Goal: Find specific page/section: Find specific page/section

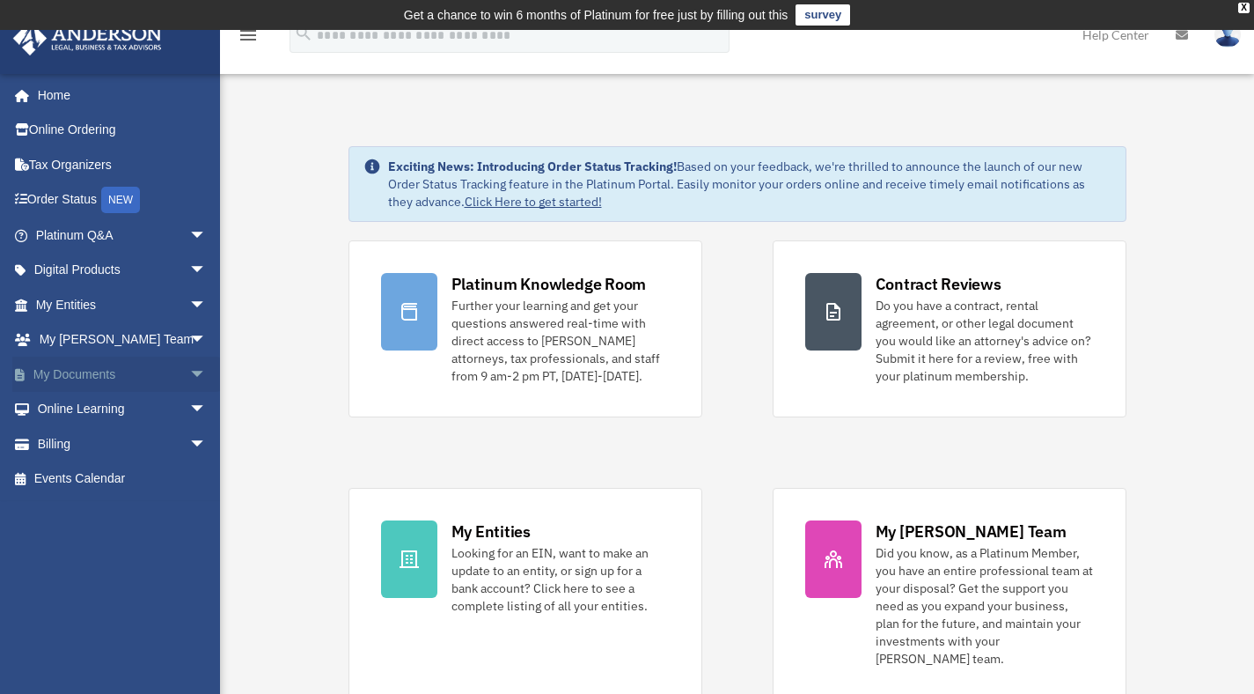
click at [101, 383] on link "My Documents arrow_drop_down" at bounding box center [122, 374] width 221 height 35
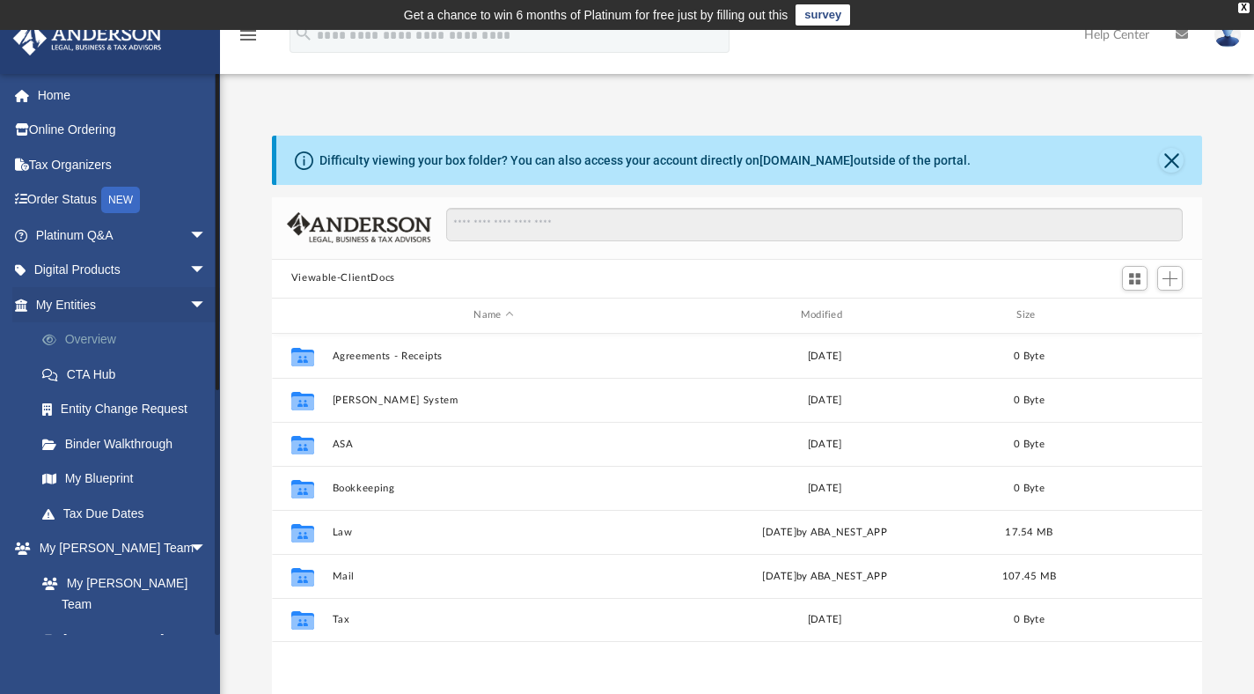
scroll to position [386, 917]
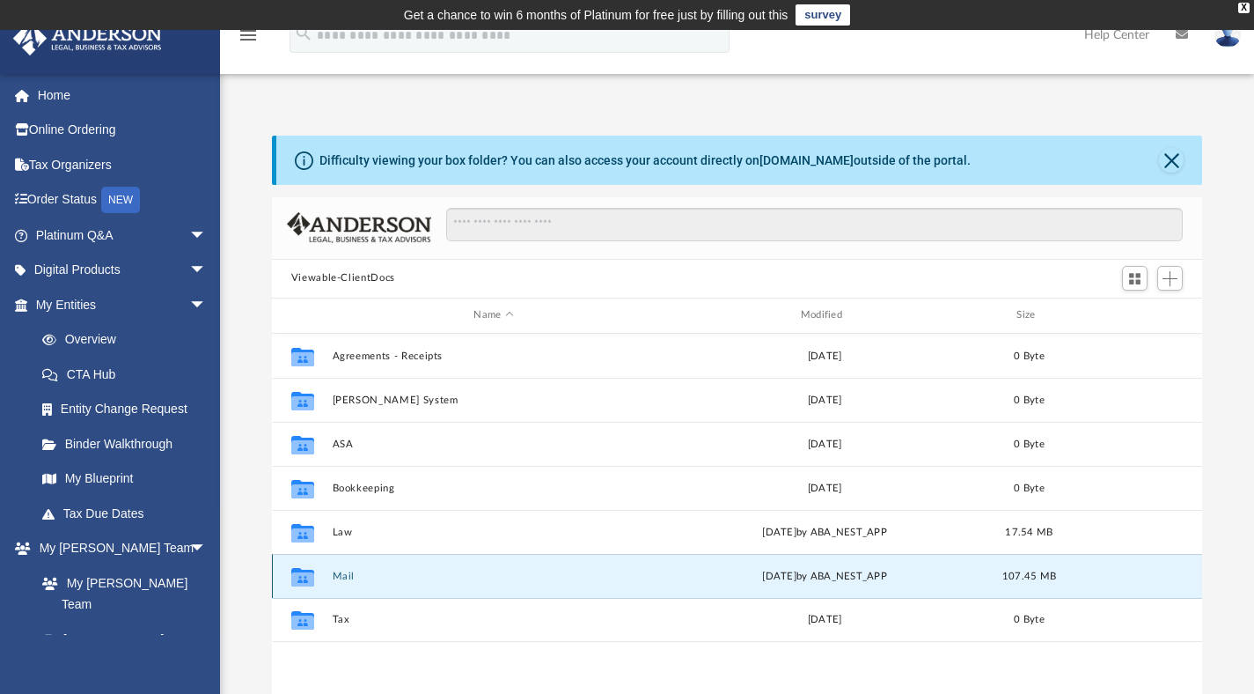
click at [341, 571] on button "Mail" at bounding box center [493, 575] width 323 height 11
click at [349, 573] on button "Mail" at bounding box center [493, 575] width 323 height 11
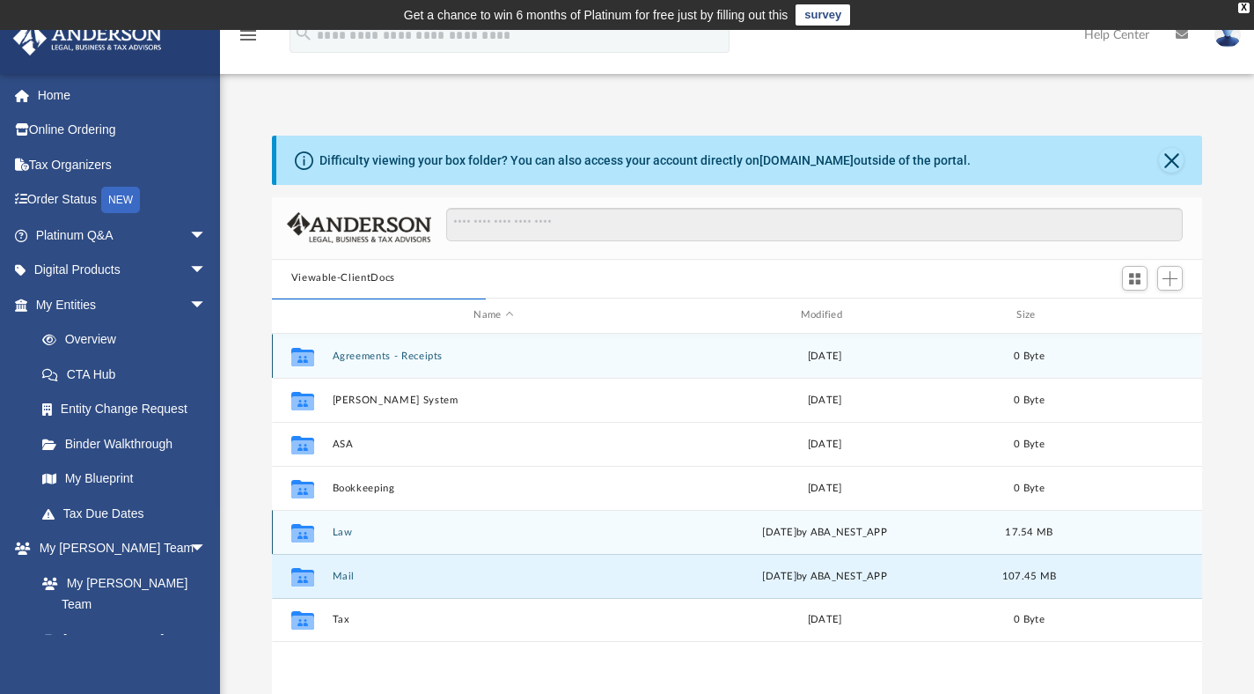
scroll to position [14, 14]
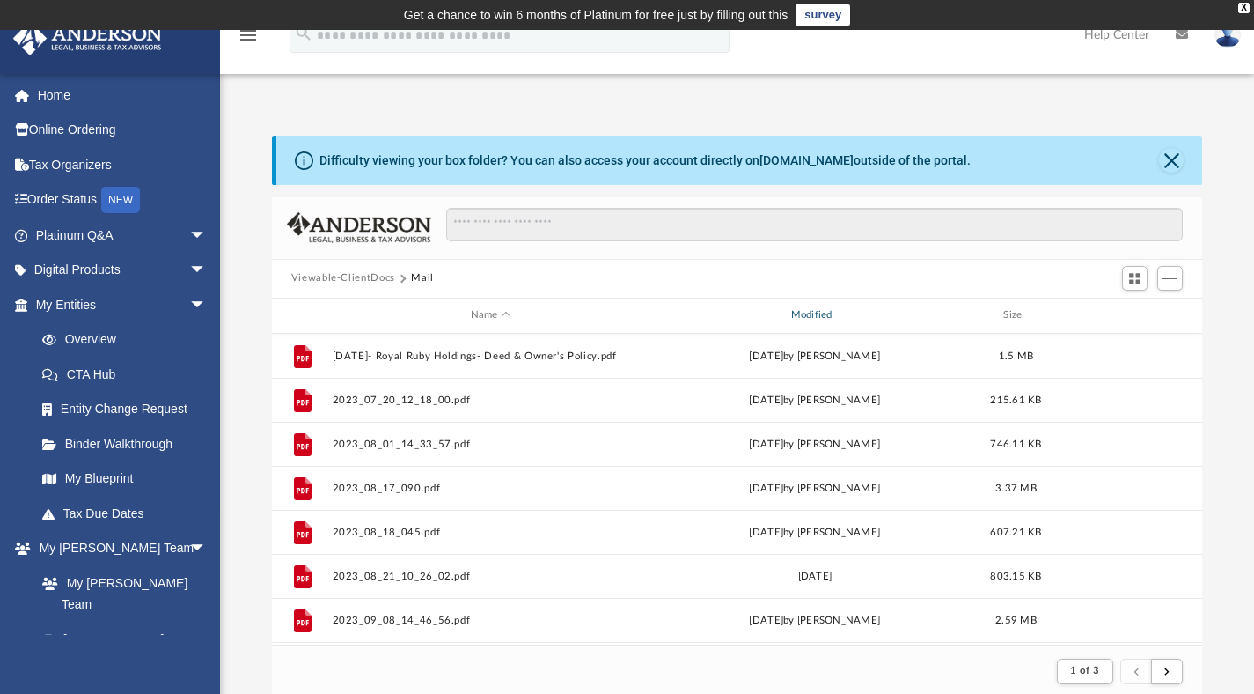
click at [803, 320] on div "Modified" at bounding box center [814, 315] width 317 height 16
click at [820, 317] on div "Modified" at bounding box center [814, 315] width 317 height 16
click at [819, 314] on div "Modified" at bounding box center [814, 315] width 317 height 16
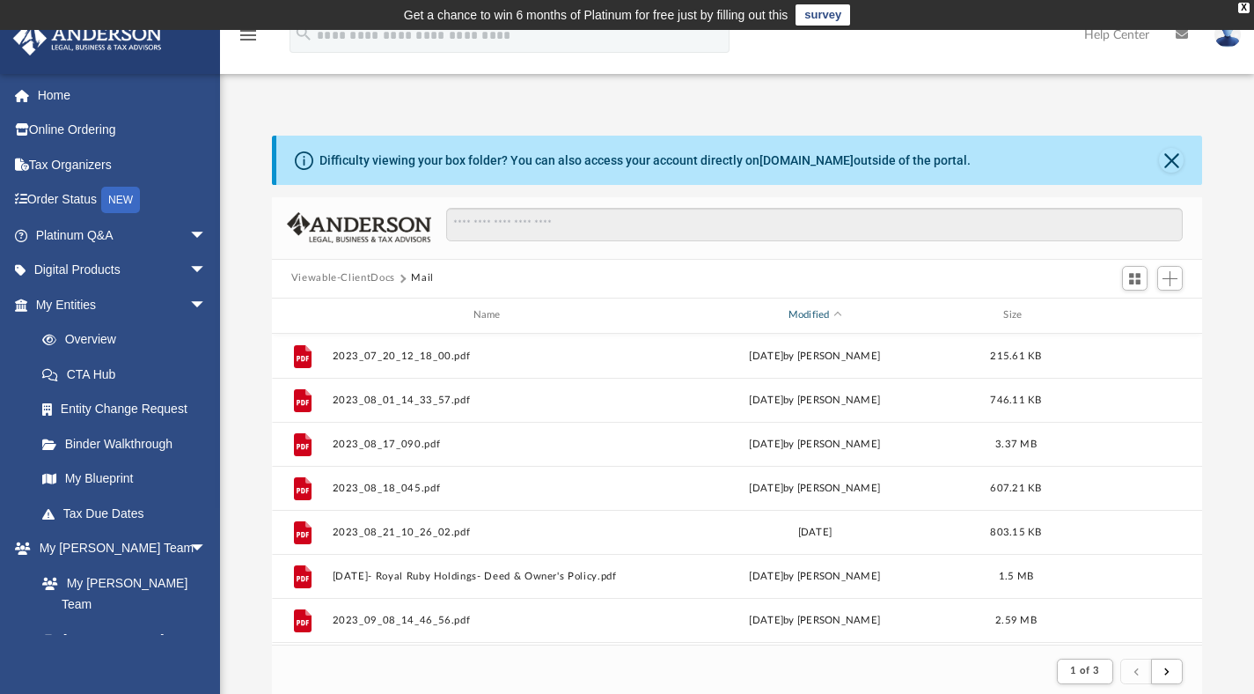
click at [820, 314] on div "Modified" at bounding box center [814, 315] width 317 height 16
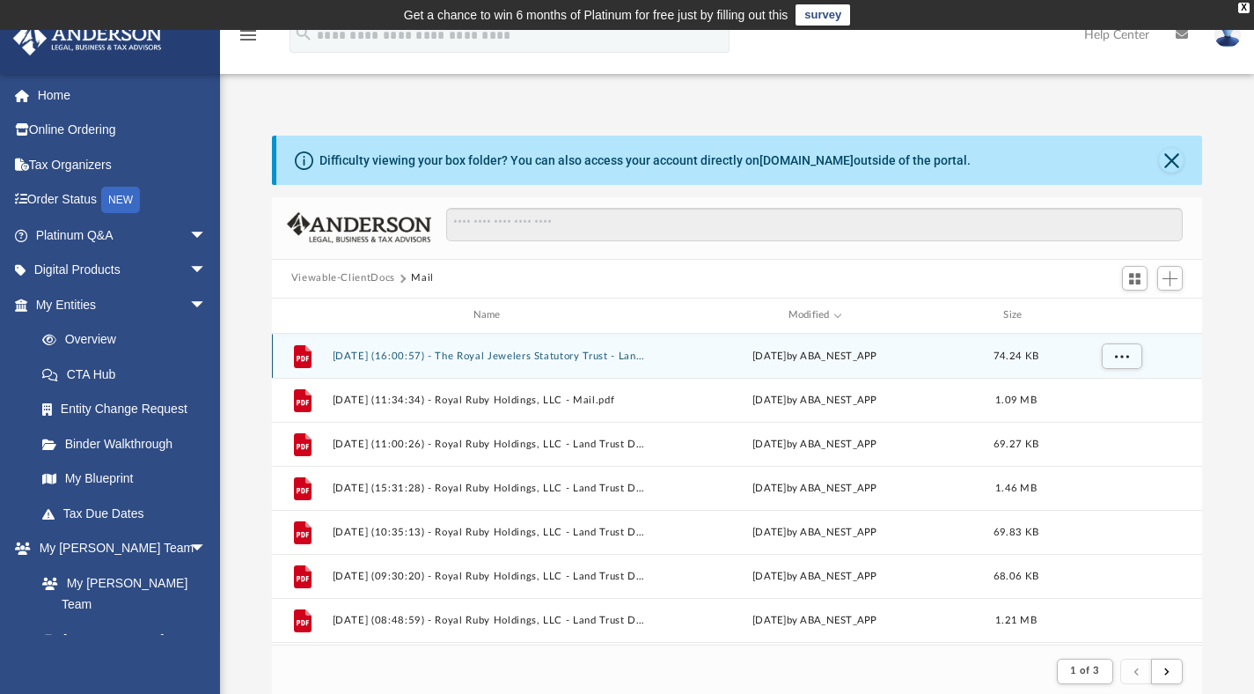
click at [442, 356] on button "2025.09.23 (16:00:57) - The Royal Jewelers Statutory Trust - Land Trust Documen…" at bounding box center [490, 354] width 317 height 11
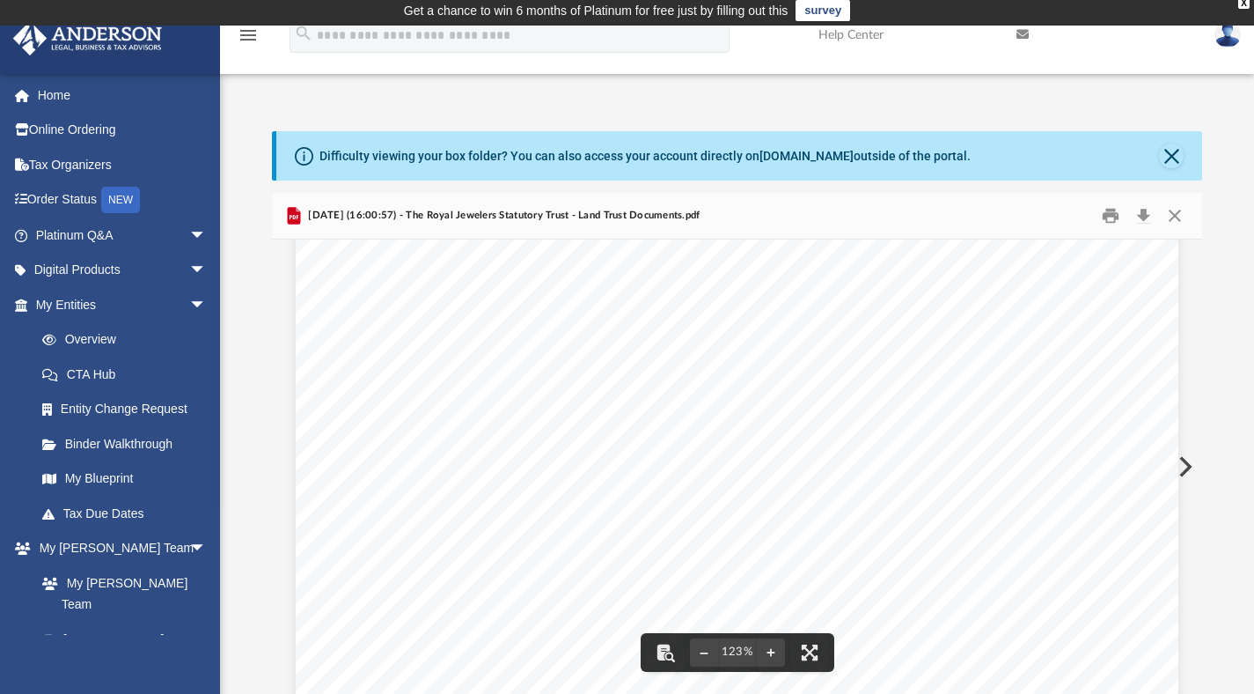
scroll to position [709, 0]
click at [1176, 211] on button "Close" at bounding box center [1175, 215] width 32 height 27
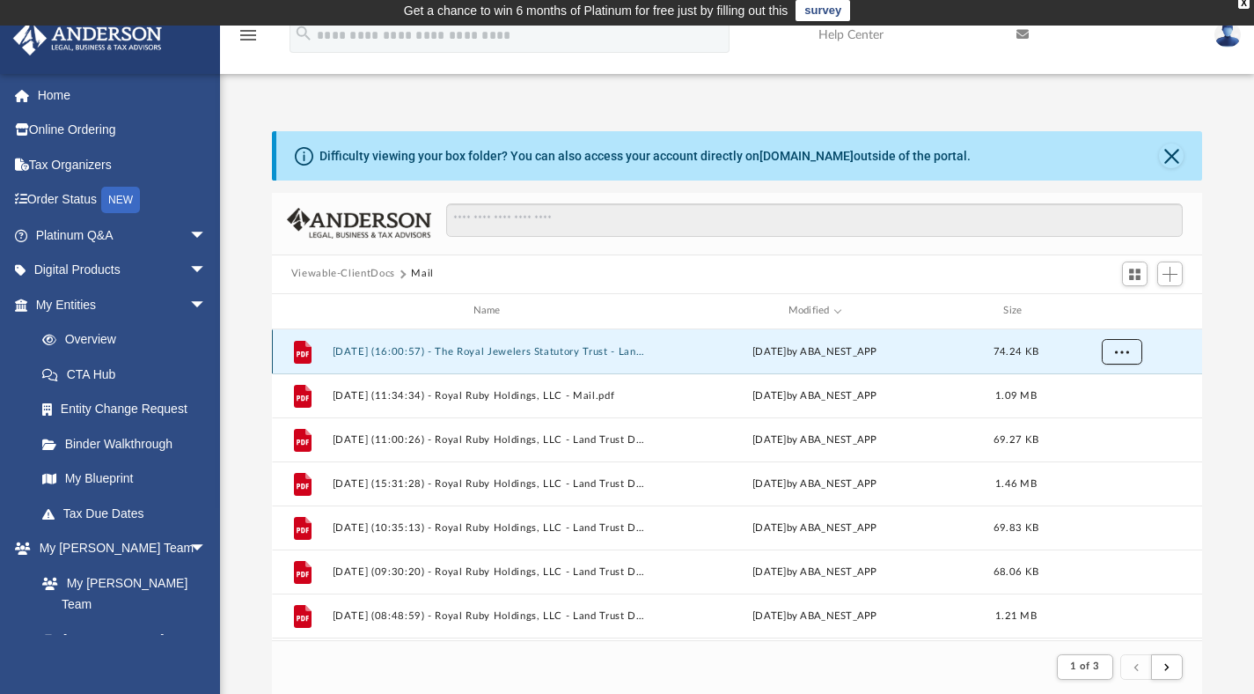
click at [1122, 354] on span "More options" at bounding box center [1122, 351] width 14 height 10
click at [927, 257] on div "Viewable-ClientDocs Mail" at bounding box center [737, 274] width 931 height 39
